Goal: Task Accomplishment & Management: Use online tool/utility

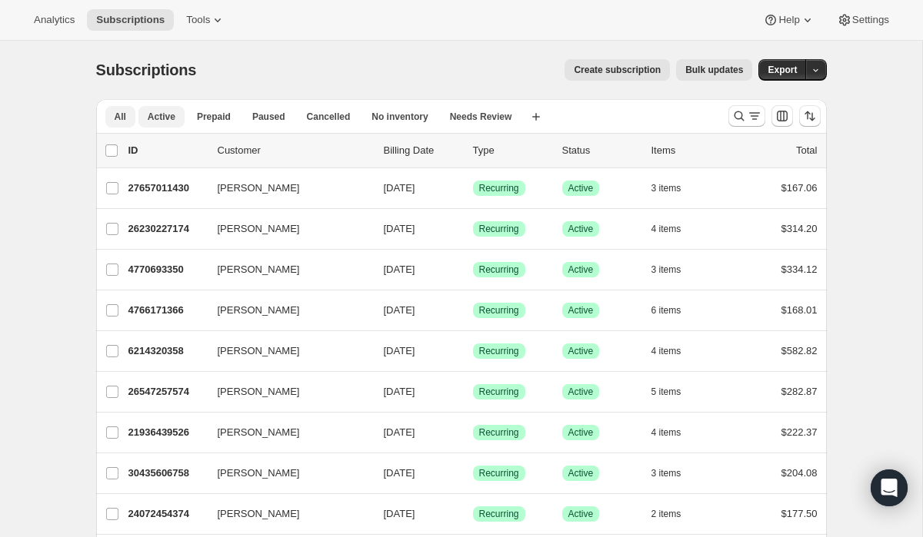
click at [170, 111] on span "Active" at bounding box center [162, 117] width 28 height 12
click at [747, 117] on icon "Search and filter results" at bounding box center [754, 115] width 15 height 15
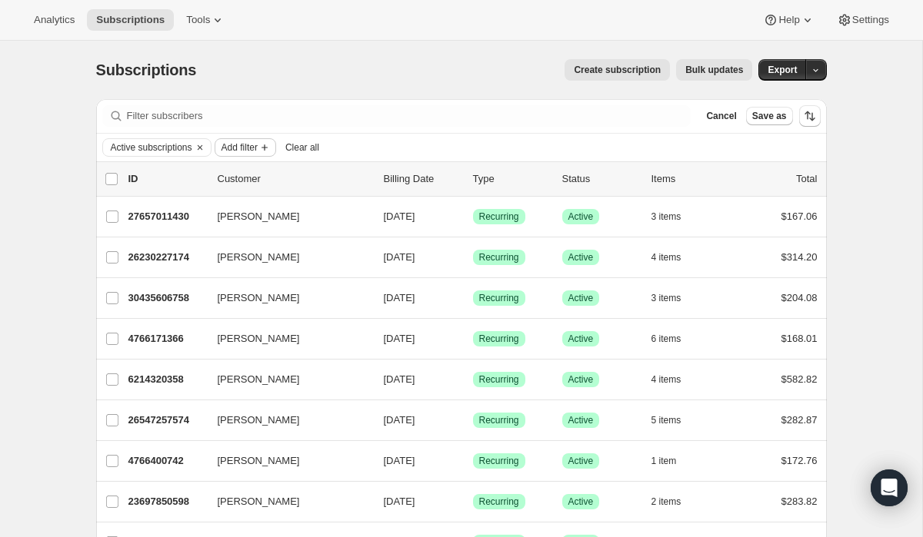
click at [258, 148] on span "Add filter" at bounding box center [239, 147] width 36 height 12
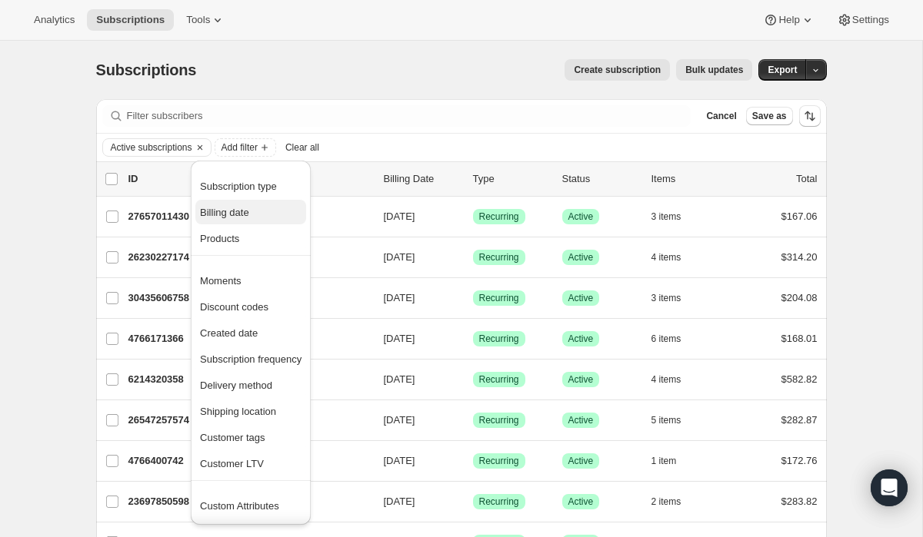
click at [249, 216] on span "Billing date" at bounding box center [224, 213] width 49 height 12
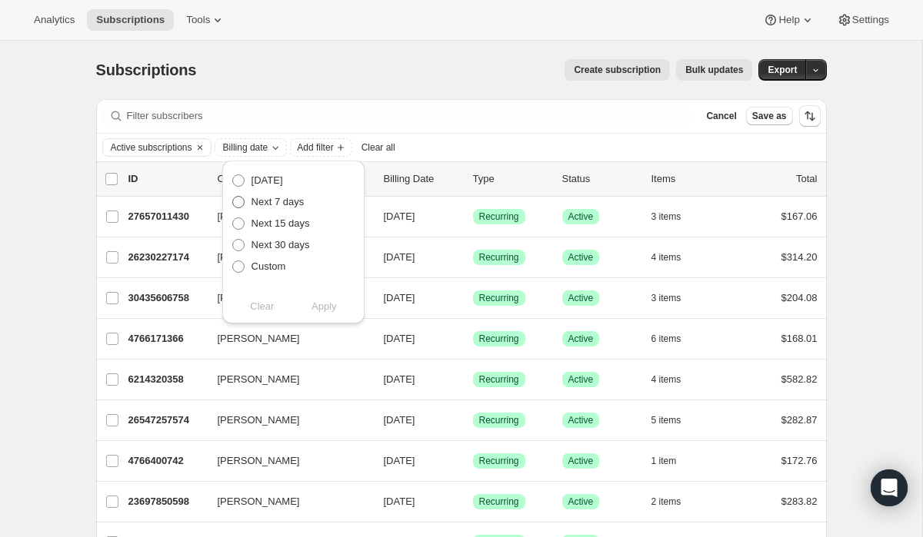
click at [258, 196] on span "Next 7 days" at bounding box center [277, 202] width 53 height 12
click at [233, 196] on input "Next 7 days" at bounding box center [232, 196] width 1 height 1
radio input "true"
click at [327, 302] on span "Apply" at bounding box center [323, 306] width 25 height 15
